Goal: Subscribe to service/newsletter

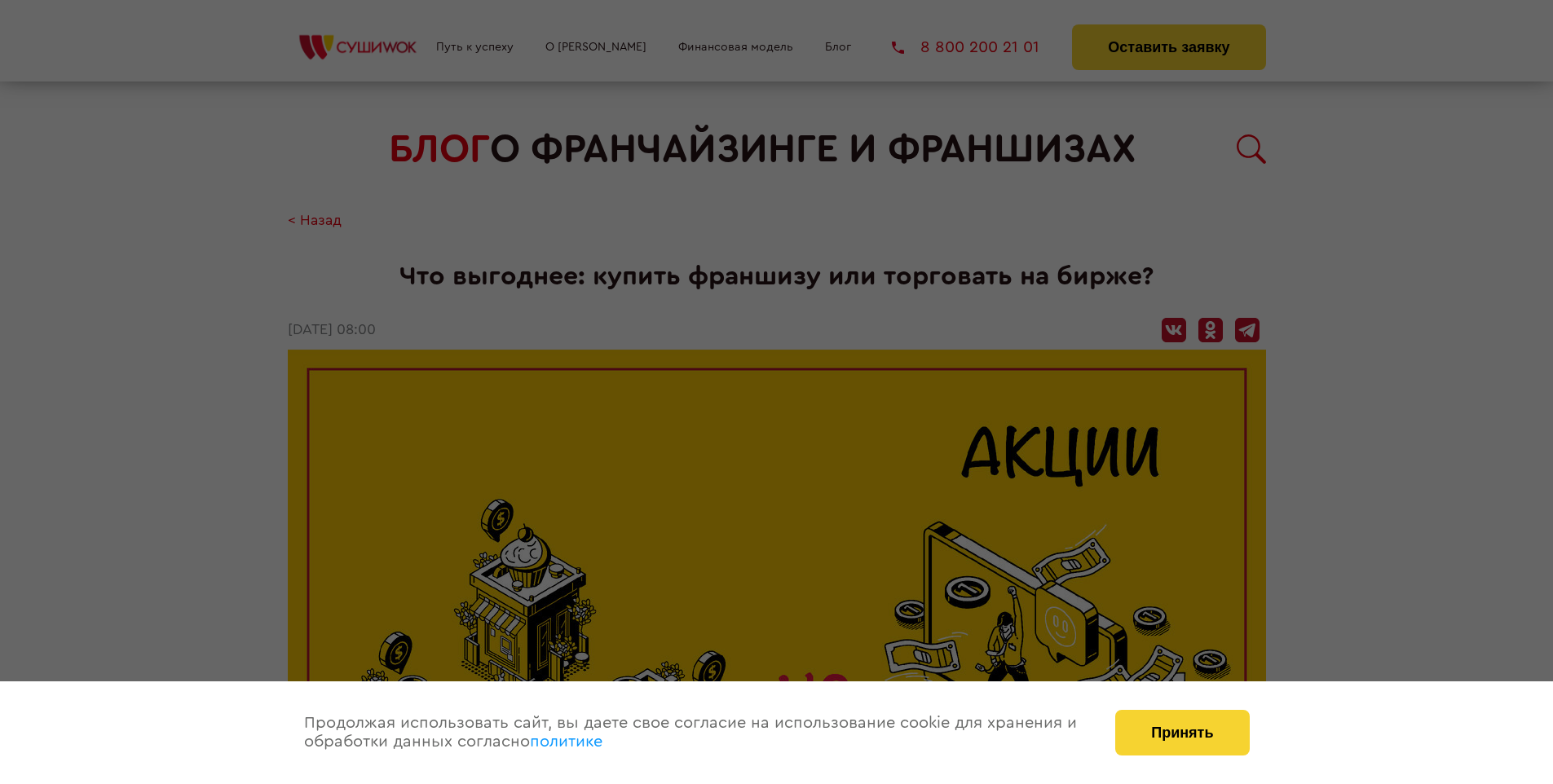
scroll to position [2140, 0]
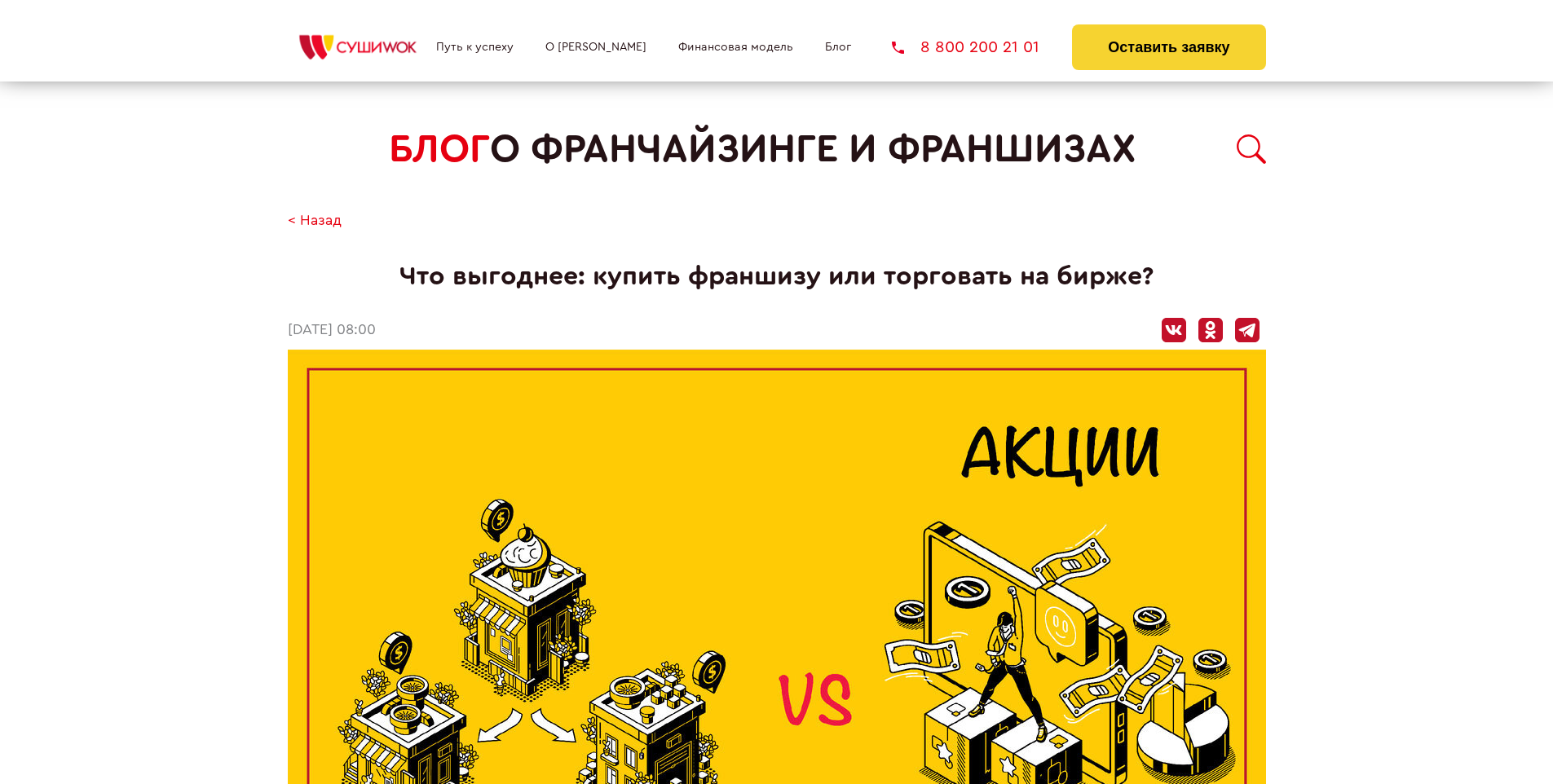
scroll to position [2140, 0]
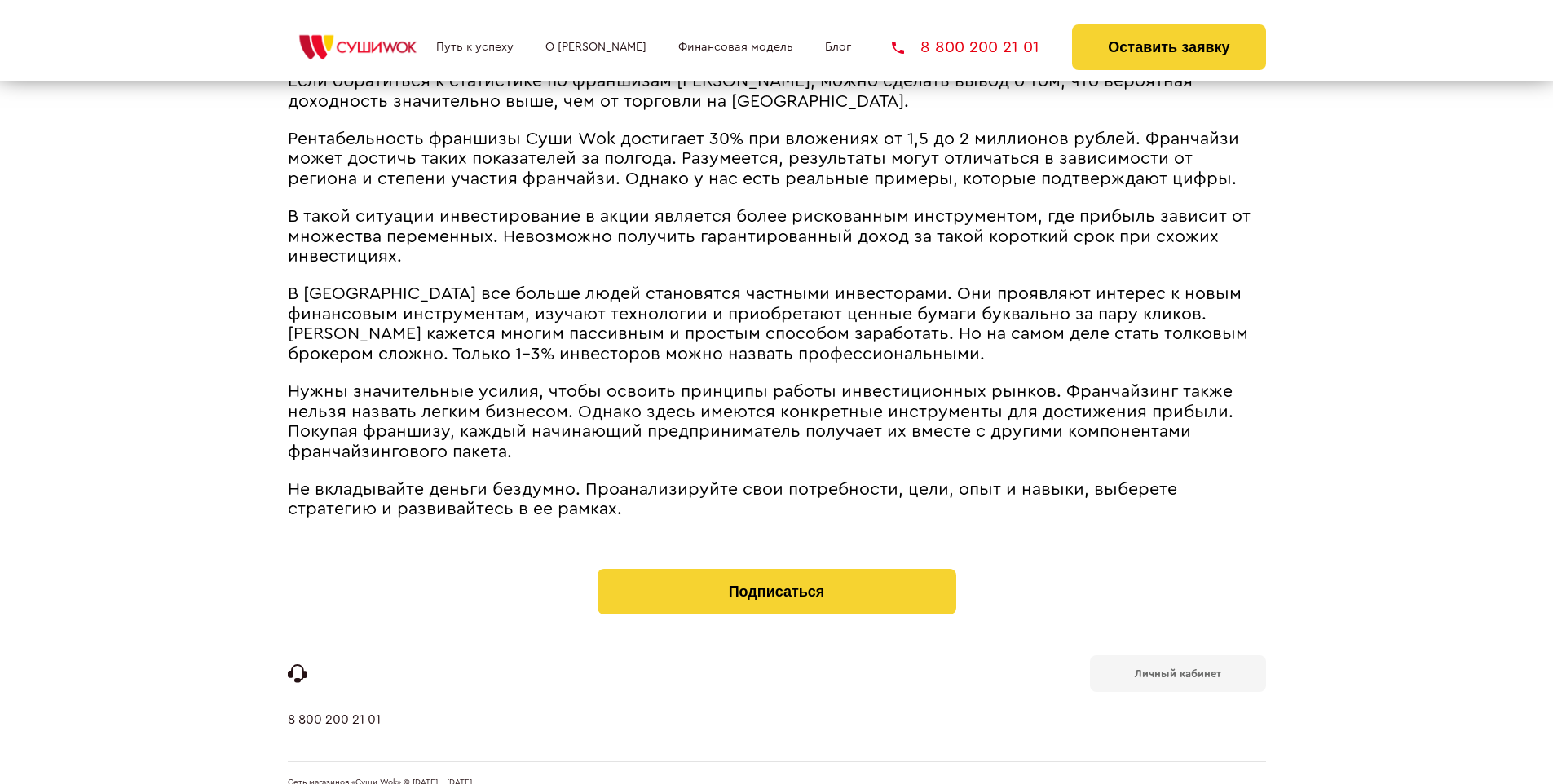
click at [1177, 668] on b "Личный кабинет" at bounding box center [1177, 673] width 86 height 10
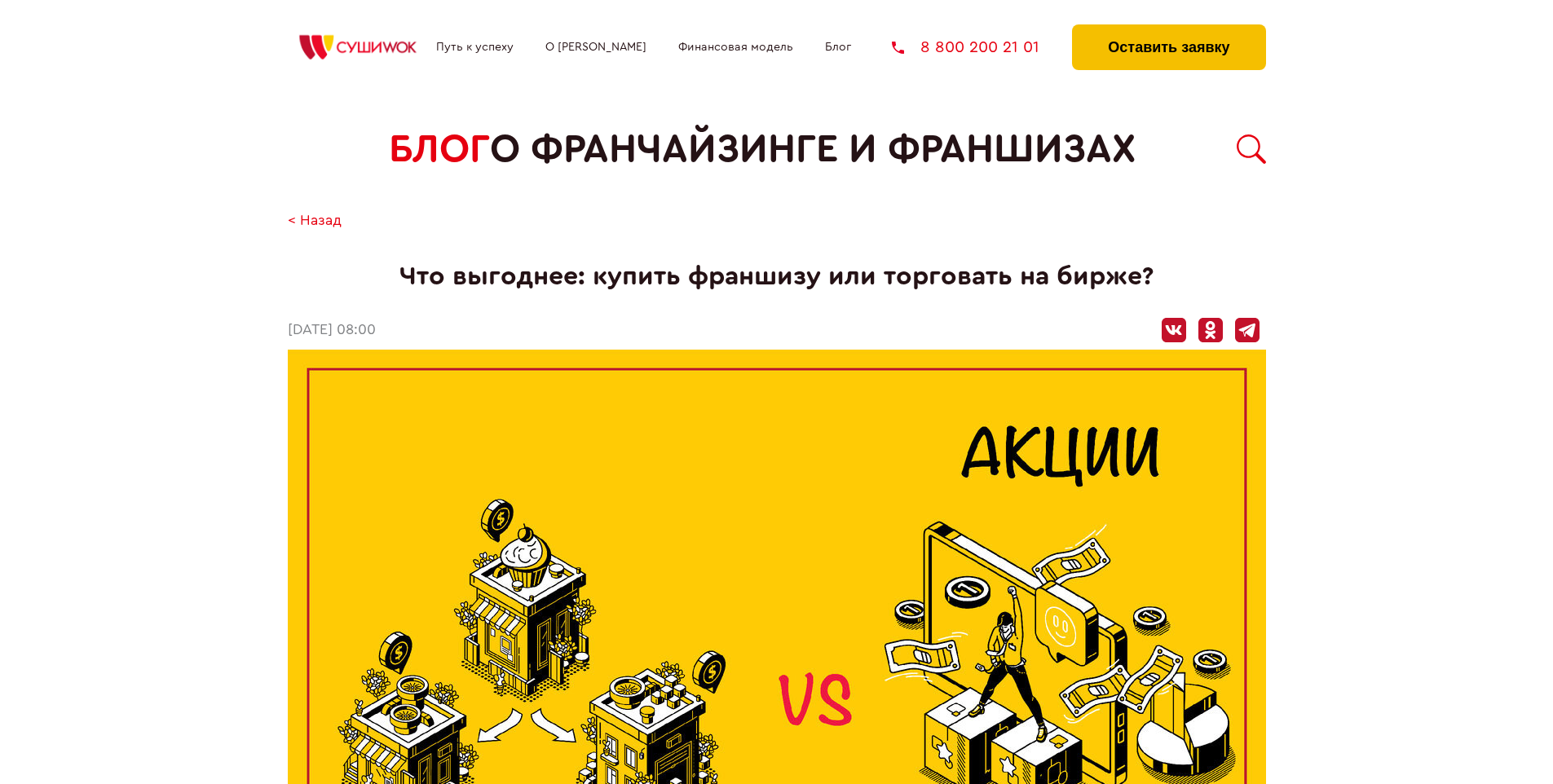
click at [1169, 28] on button "Оставить заявку" at bounding box center [1169, 47] width 193 height 45
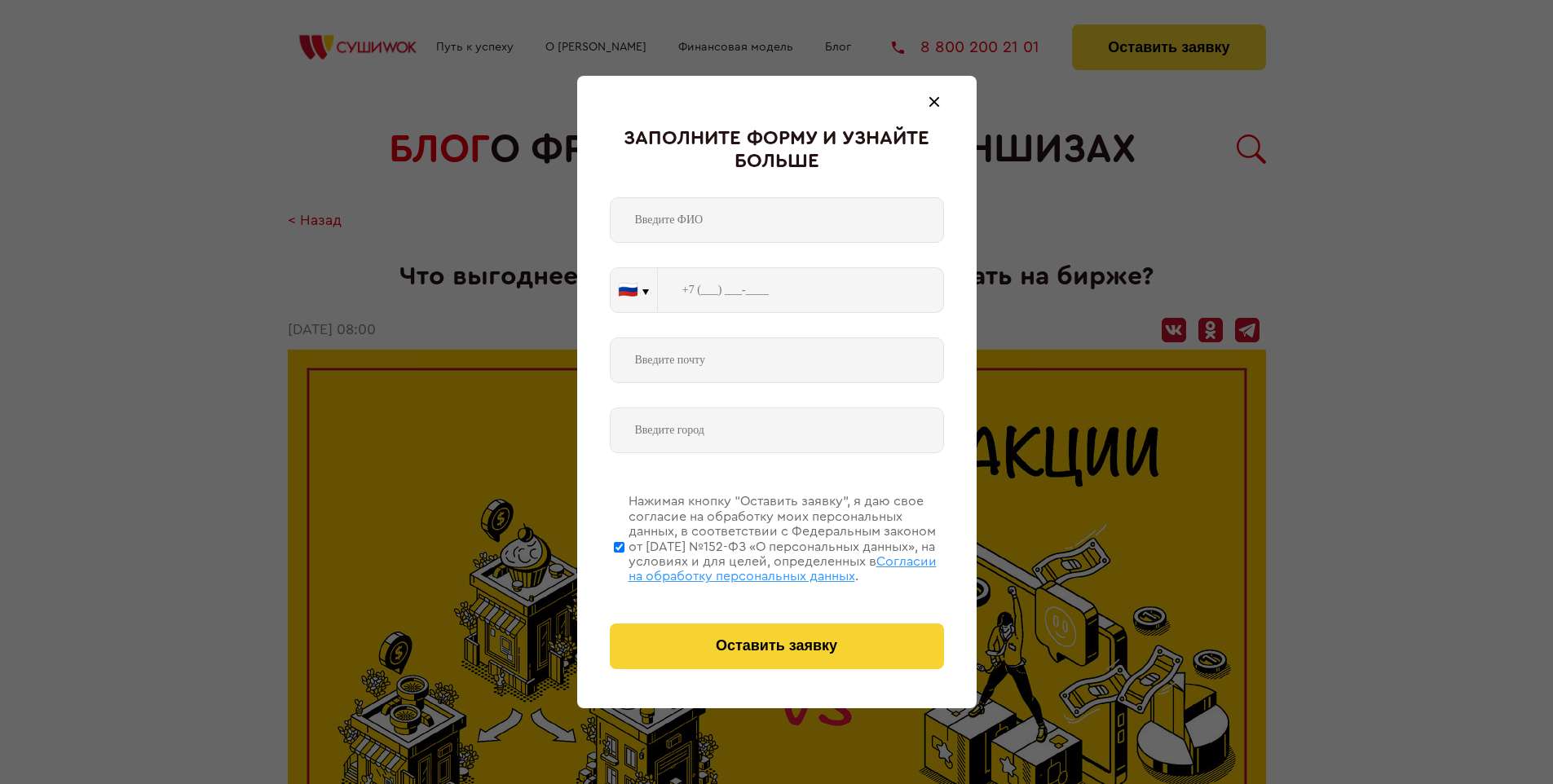
click at [756, 566] on span "Согласии на обработку персональных данных" at bounding box center [782, 568] width 308 height 27
click at [624, 566] on input "Нажимая кнопку “Оставить заявку”, я даю свое согласие на обработку моих персона…" at bounding box center [618, 547] width 10 height 131
checkbox input "false"
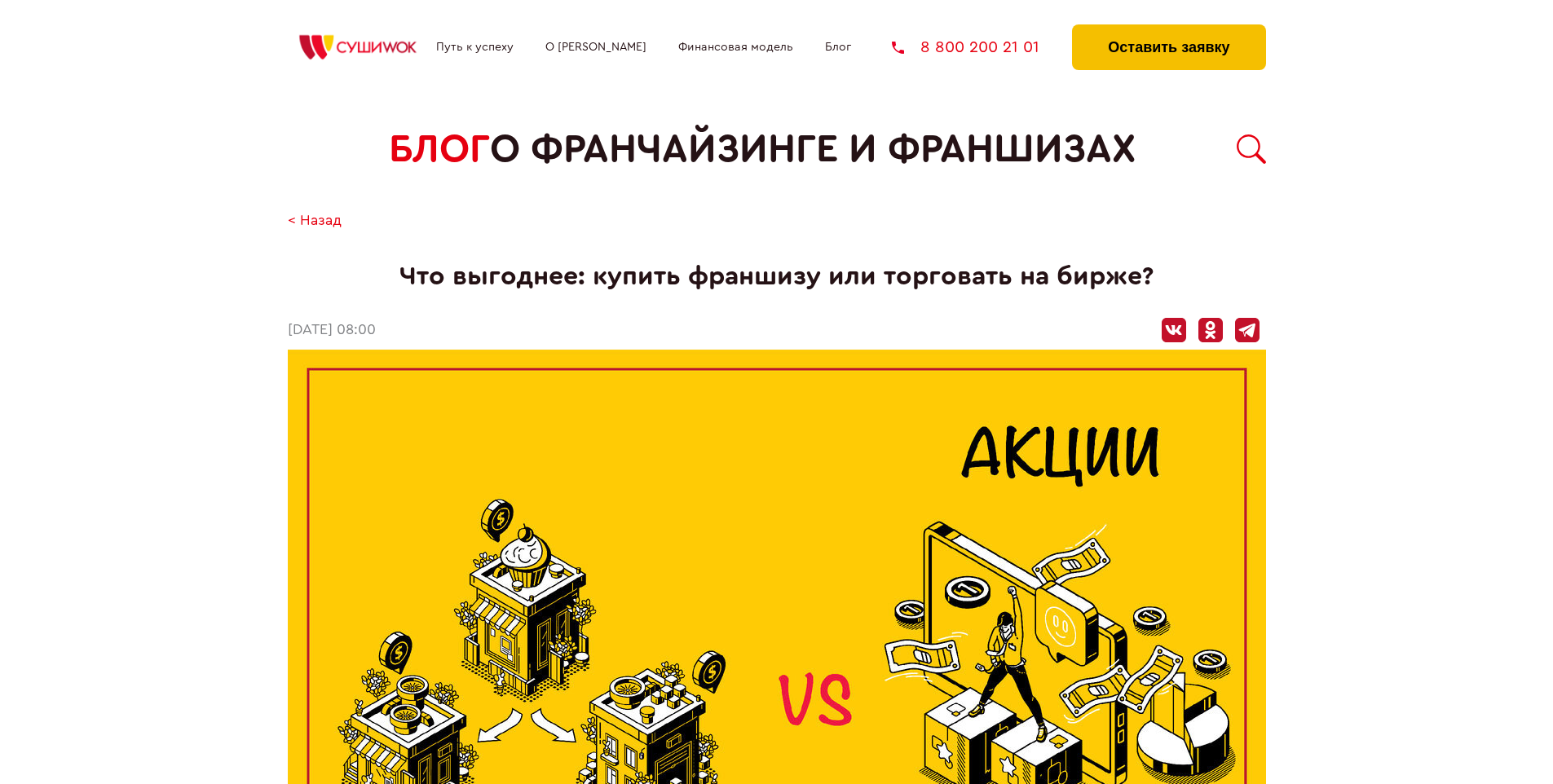
click at [1169, 28] on button "Оставить заявку" at bounding box center [1169, 47] width 193 height 45
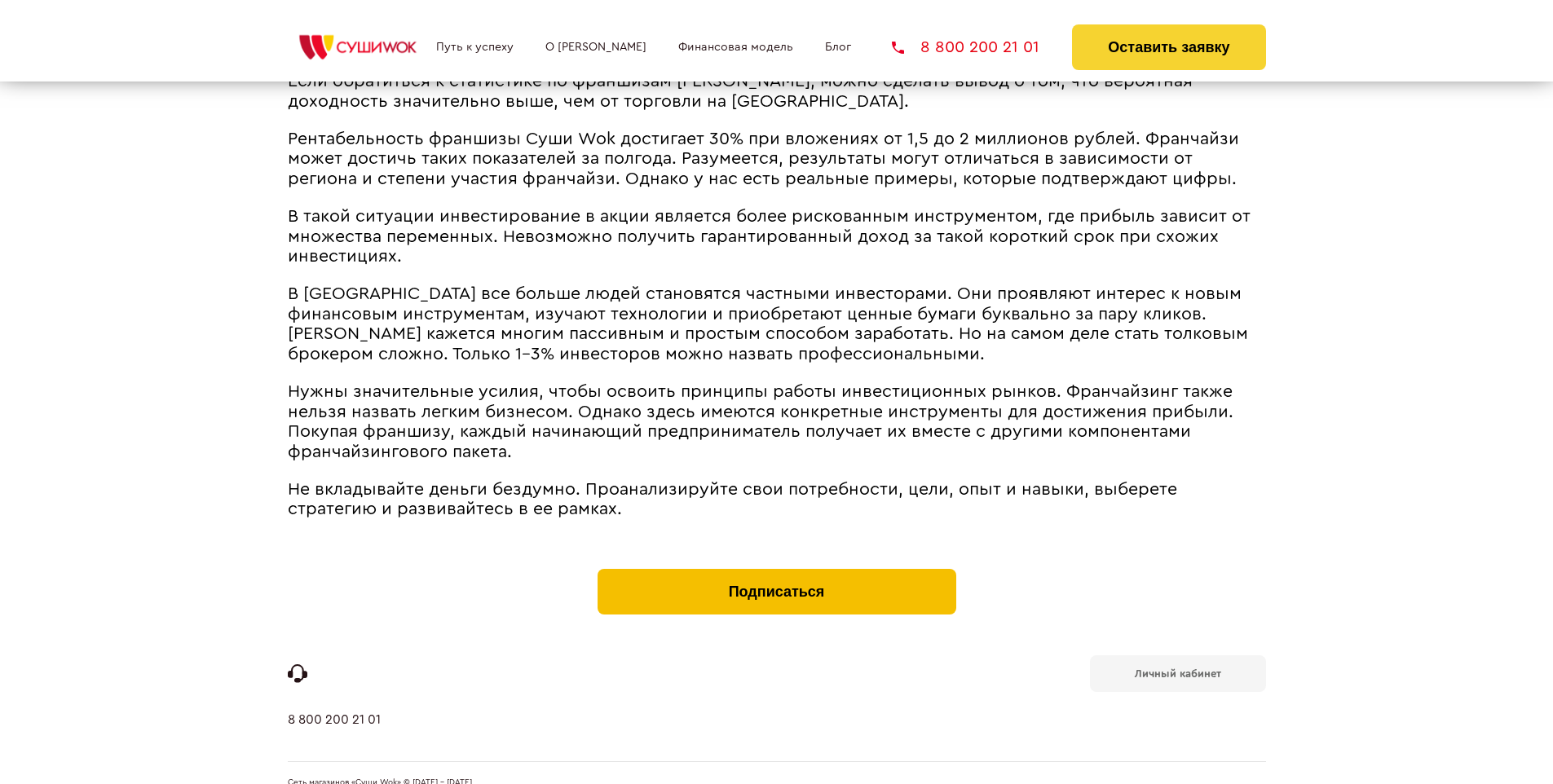
click at [776, 569] on button "Подписаться" at bounding box center [776, 592] width 359 height 45
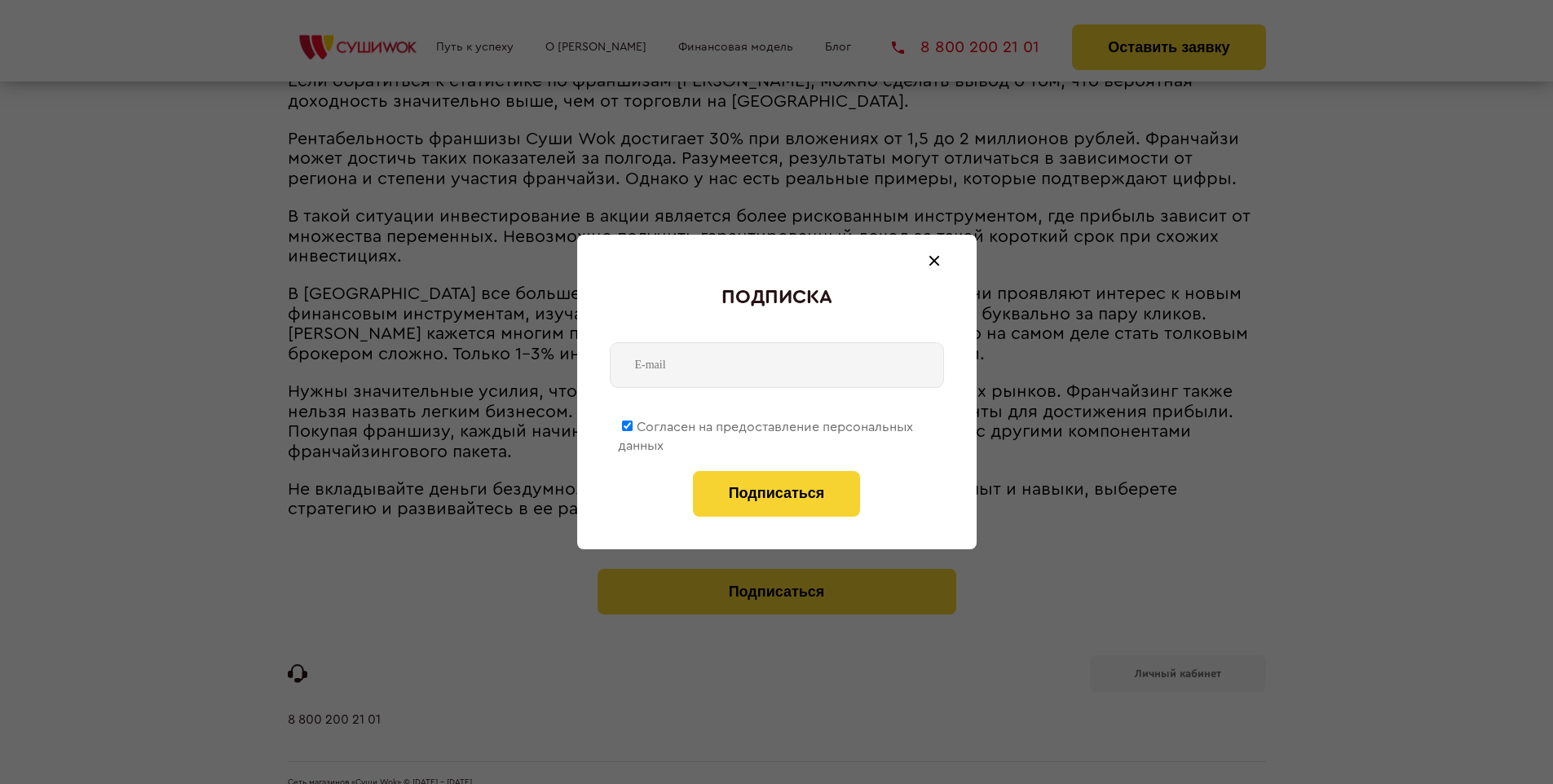
click at [766, 424] on span "Согласен на предоставление персональных данных" at bounding box center [765, 437] width 295 height 32
click at [633, 424] on input "Согласен на предоставление персональных данных" at bounding box center [627, 425] width 10 height 10
checkbox input "false"
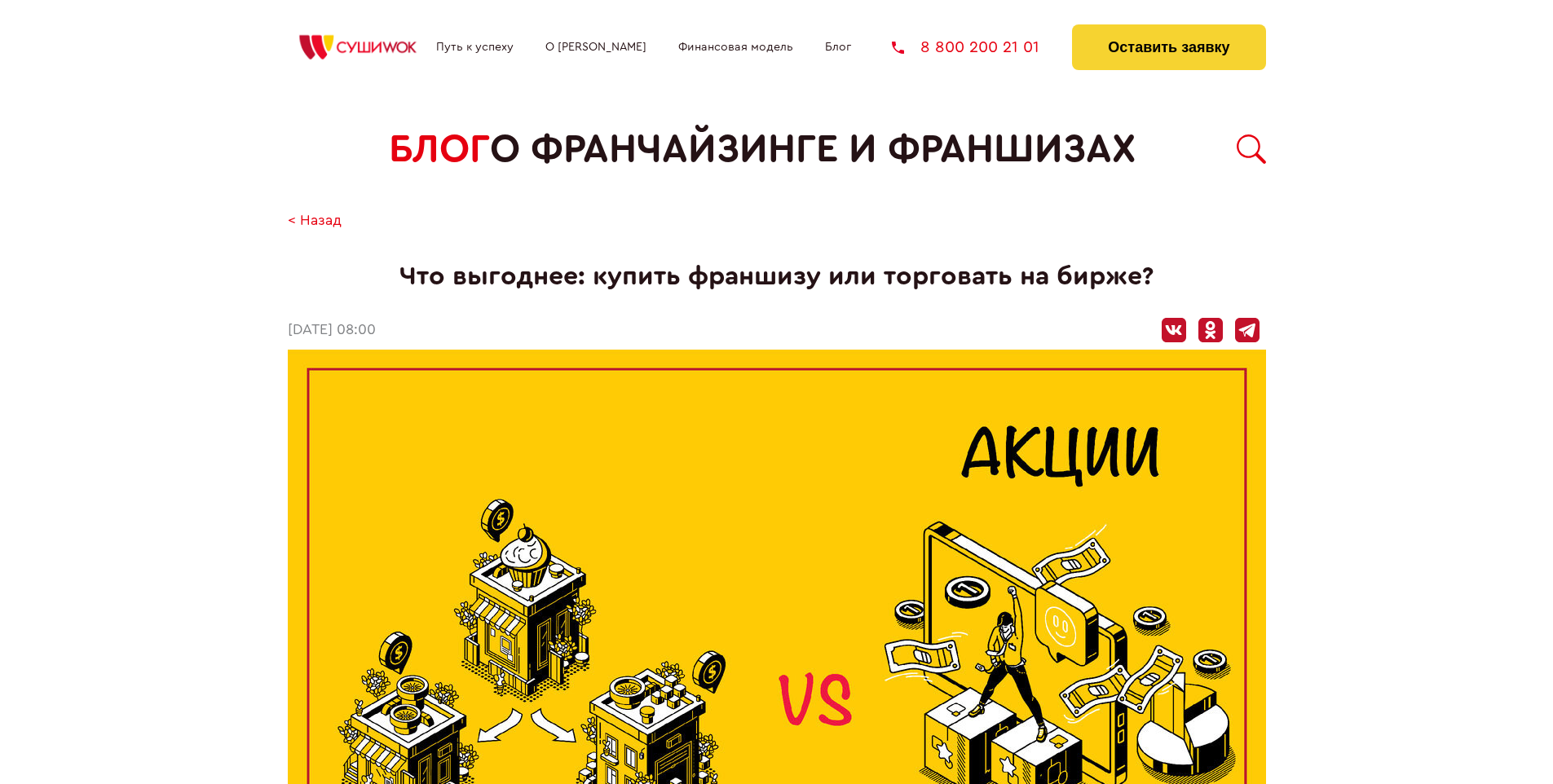
scroll to position [2140, 0]
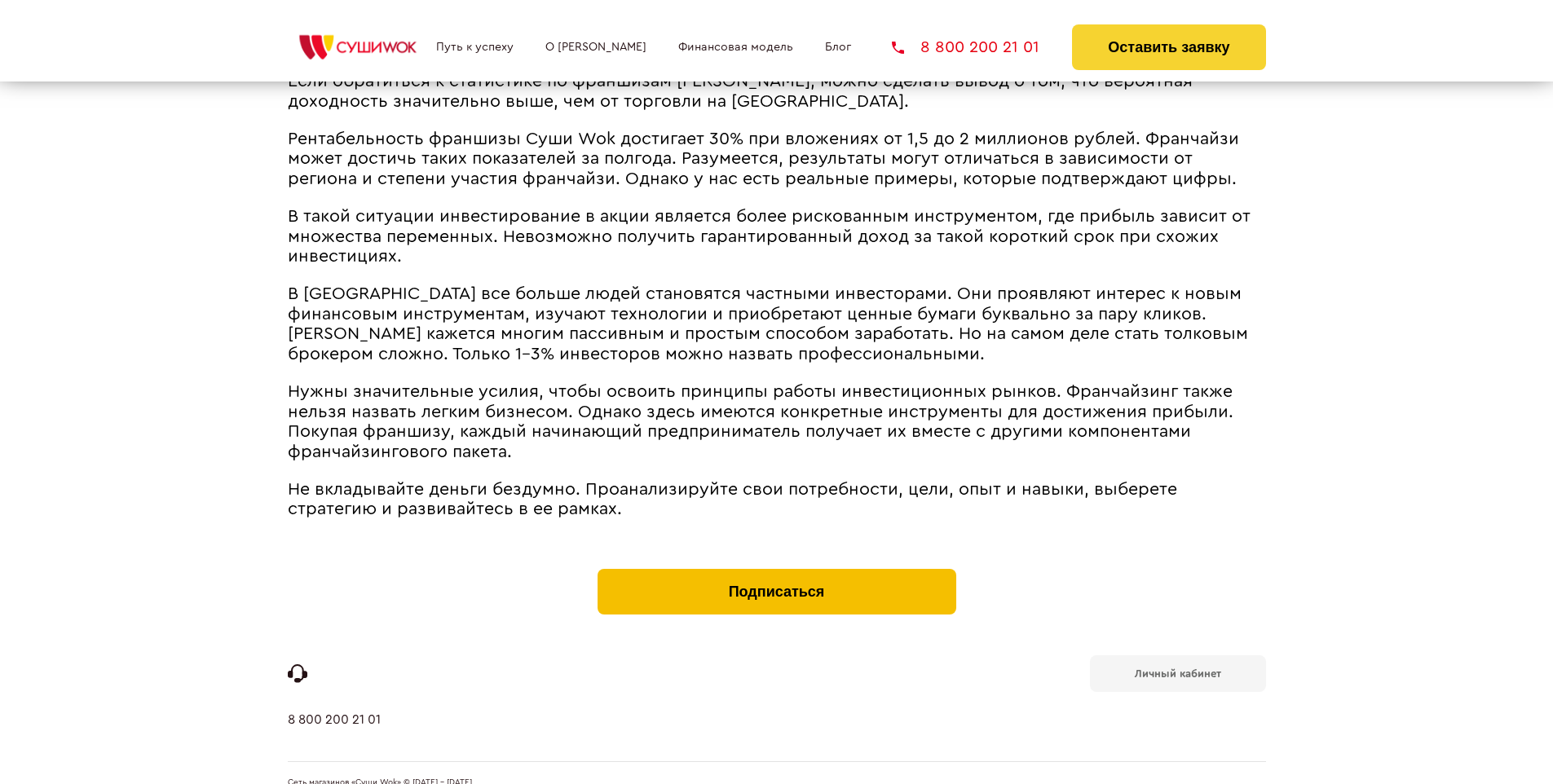
click at [776, 569] on button "Подписаться" at bounding box center [776, 592] width 359 height 45
